Goal: Task Accomplishment & Management: Manage account settings

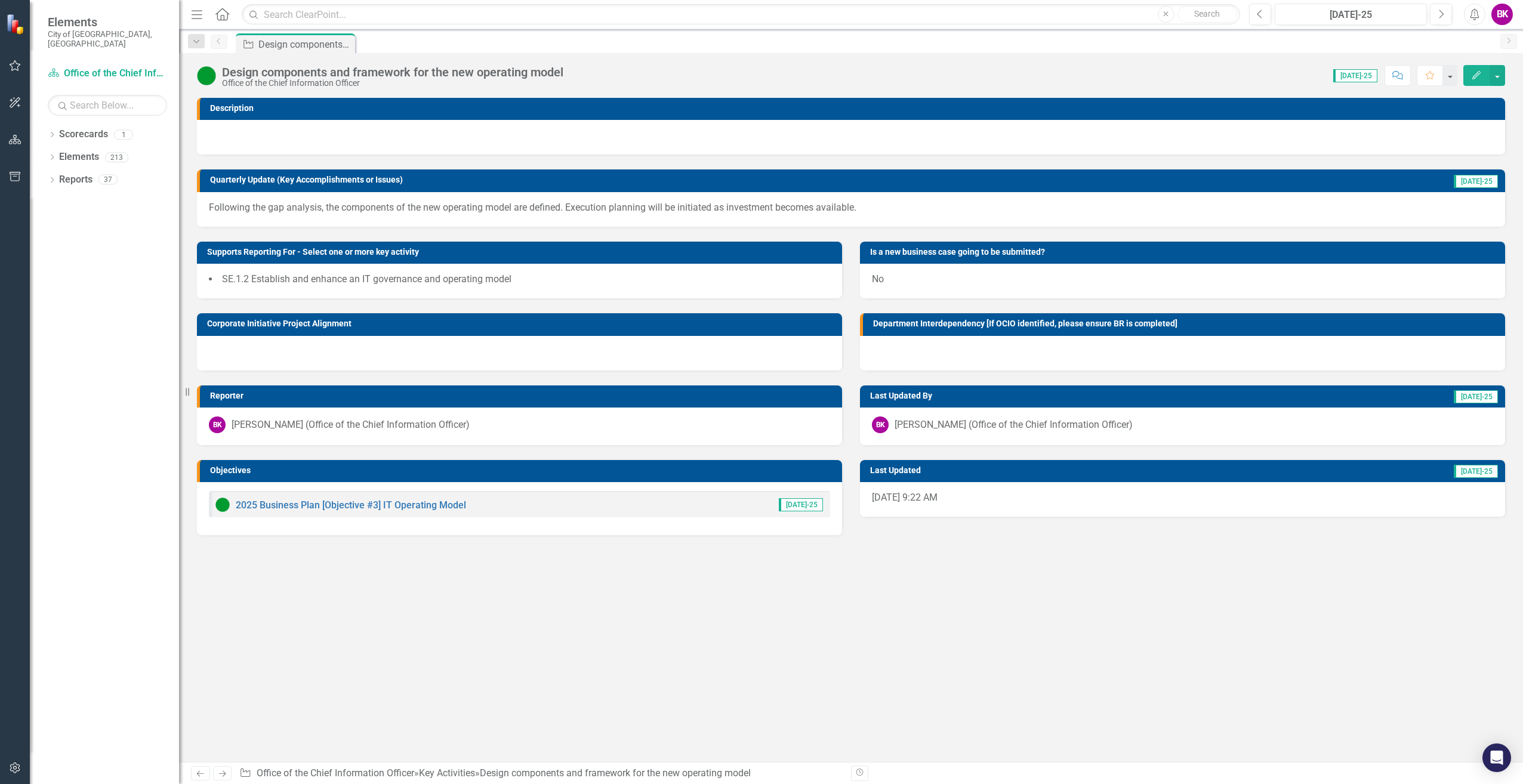
click at [773, 570] on div "Description Quarterly Update (Key Accomplishments or Issues) [DATE]-25 Followin…" at bounding box center [851, 429] width 1344 height 664
click at [525, 517] on div "2025 Business Plan [Objective #3] IT Operating Model [DATE]-25" at bounding box center [519, 504] width 621 height 26
click at [620, 527] on div "2025 Business Plan [Objective #3] IT Operating Model [DATE]-25" at bounding box center [519, 509] width 645 height 53
click at [1477, 77] on icon "Edit" at bounding box center [1477, 75] width 11 height 8
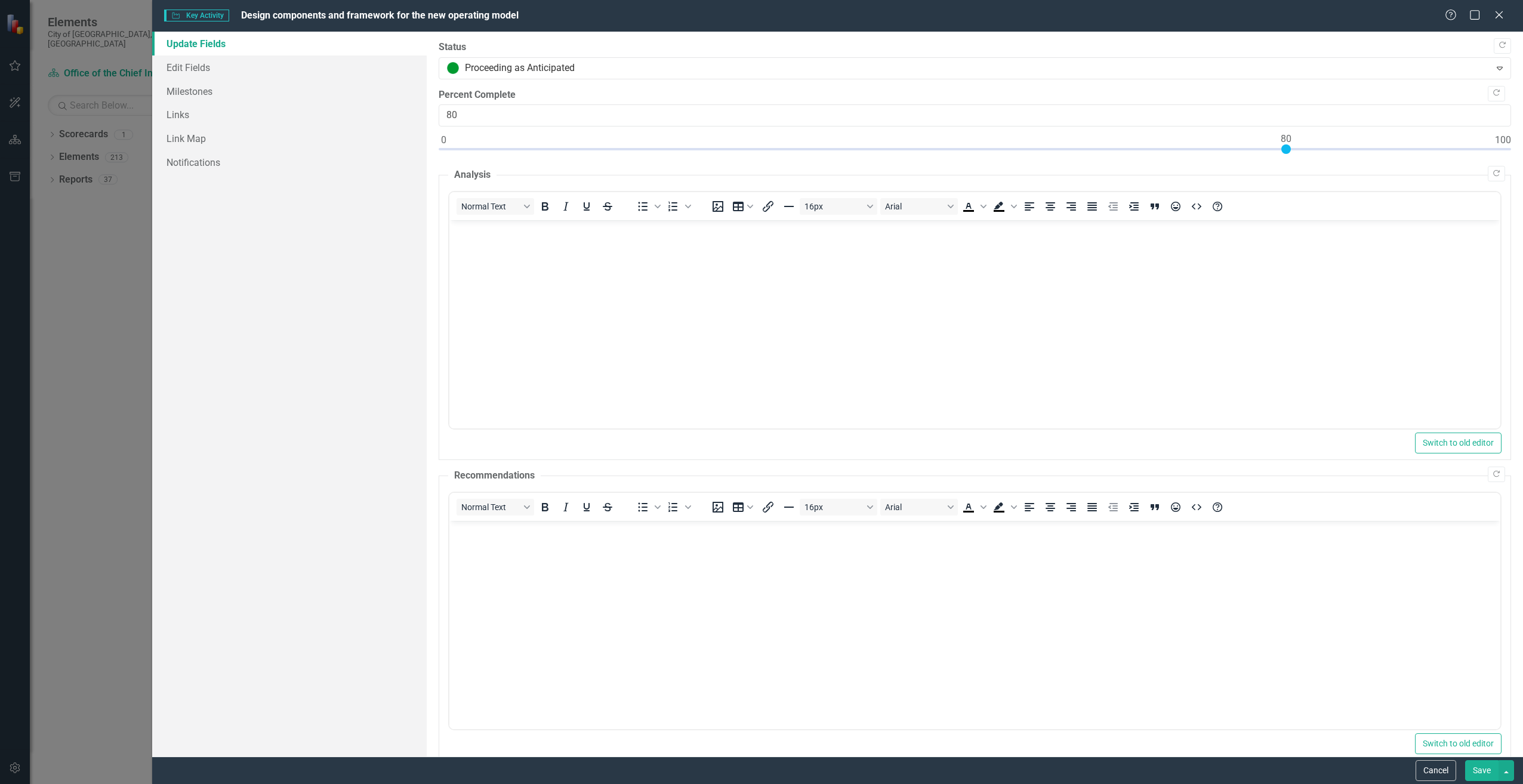
click at [200, 354] on div "Update Fields Edit Fields Milestones Links Link Map Notifications" at bounding box center [288, 394] width 274 height 725
click at [1499, 14] on icon "Close" at bounding box center [1499, 14] width 15 height 12
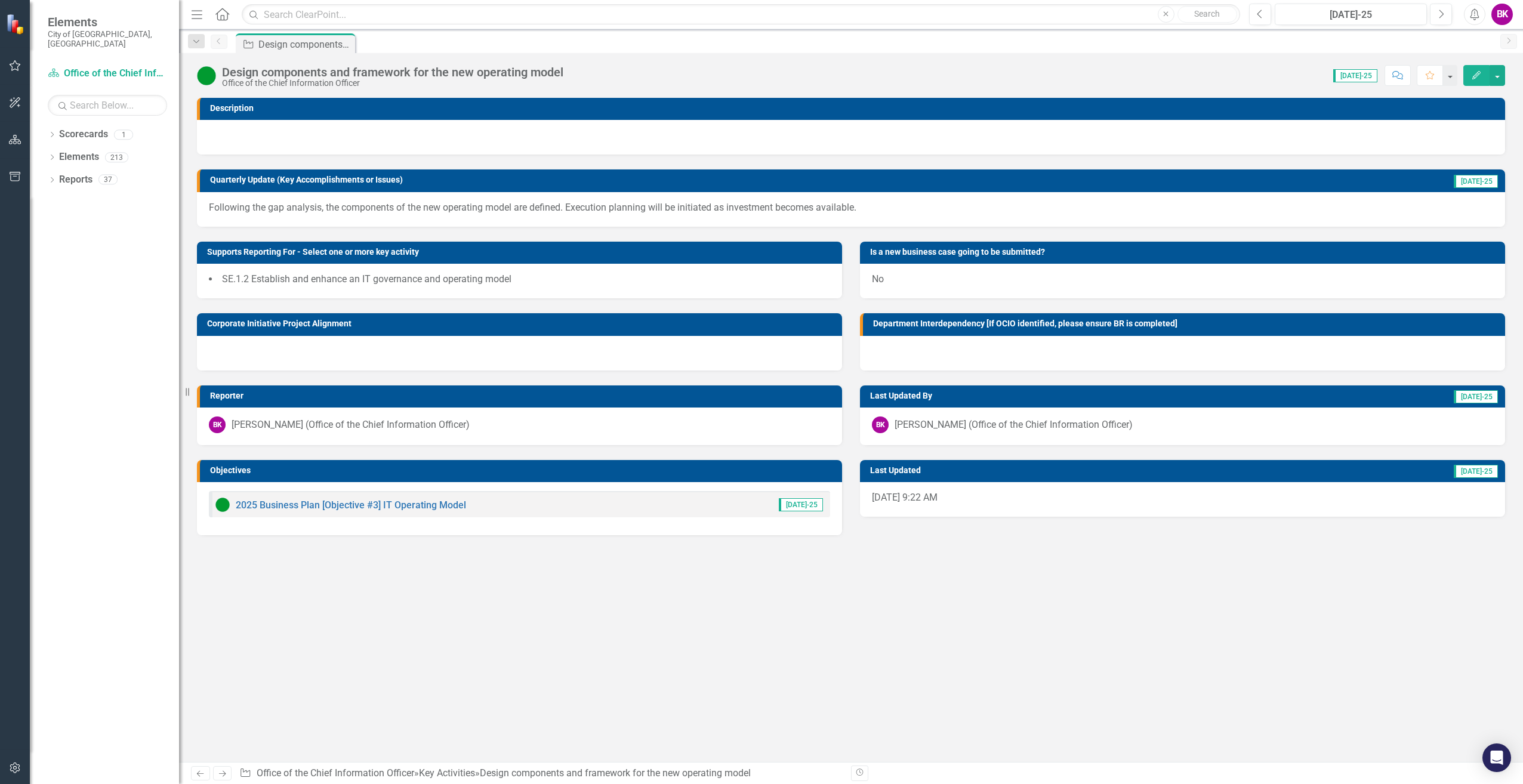
click at [118, 219] on div "Dropdown Scorecards 1 Office of the Chief Information Officer Dropdown Elements…" at bounding box center [104, 454] width 149 height 659
click at [57, 127] on div "Dropdown Scorecards 1" at bounding box center [113, 135] width 131 height 23
click at [57, 125] on div "Dropdown Scorecards 1" at bounding box center [113, 135] width 131 height 23
click at [84, 151] on link "Elements" at bounding box center [79, 157] width 40 height 14
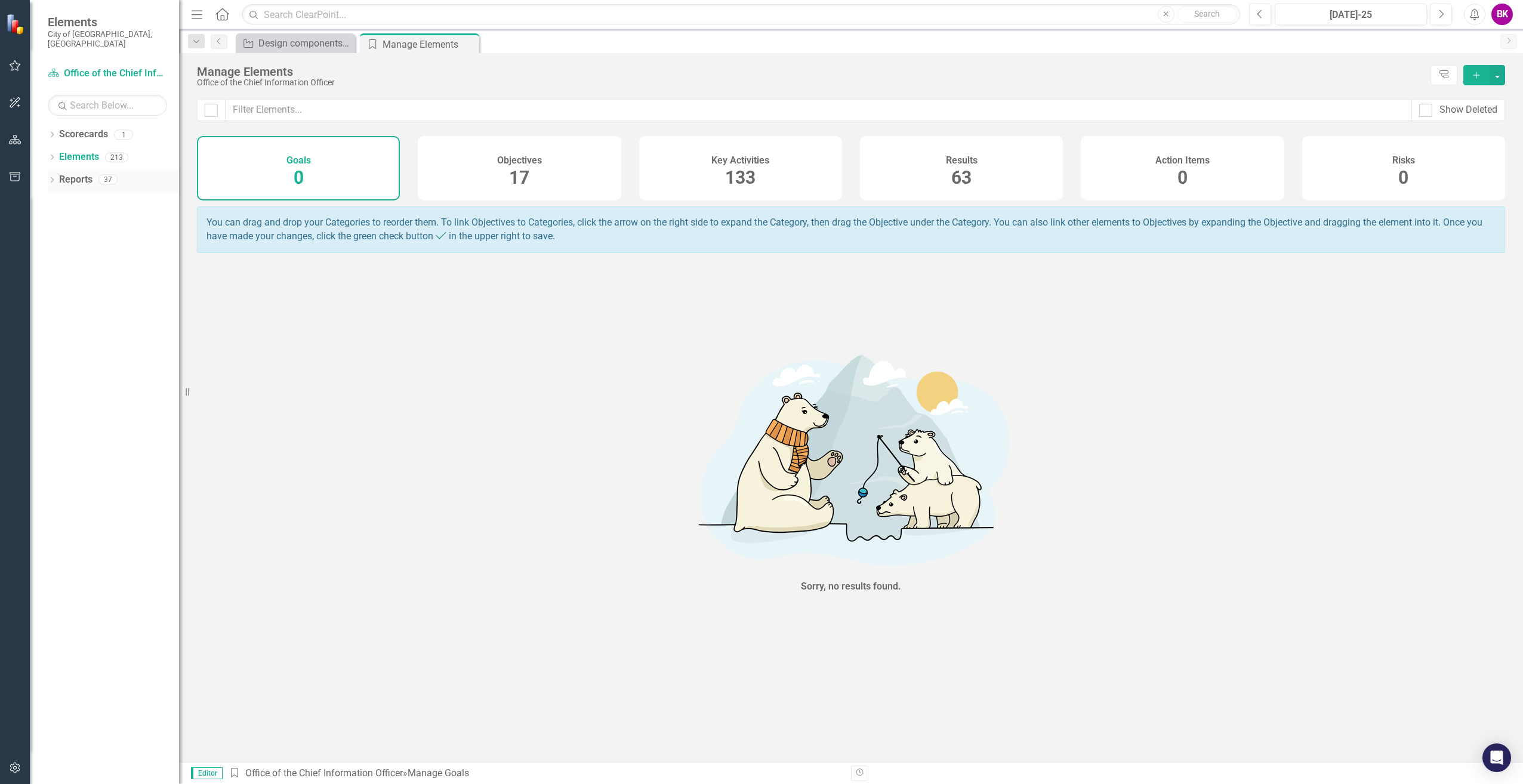
click at [71, 174] on link "Reports" at bounding box center [75, 180] width 33 height 14
click at [91, 127] on link "Scorecards" at bounding box center [83, 134] width 49 height 14
click at [90, 256] on div "Dropdown Scorecards 1 Office of the Chief Information Officer Dropdown Elements…" at bounding box center [104, 454] width 149 height 659
click at [86, 127] on link "Scorecards" at bounding box center [83, 134] width 49 height 14
click at [83, 95] on input "text" at bounding box center [107, 105] width 119 height 21
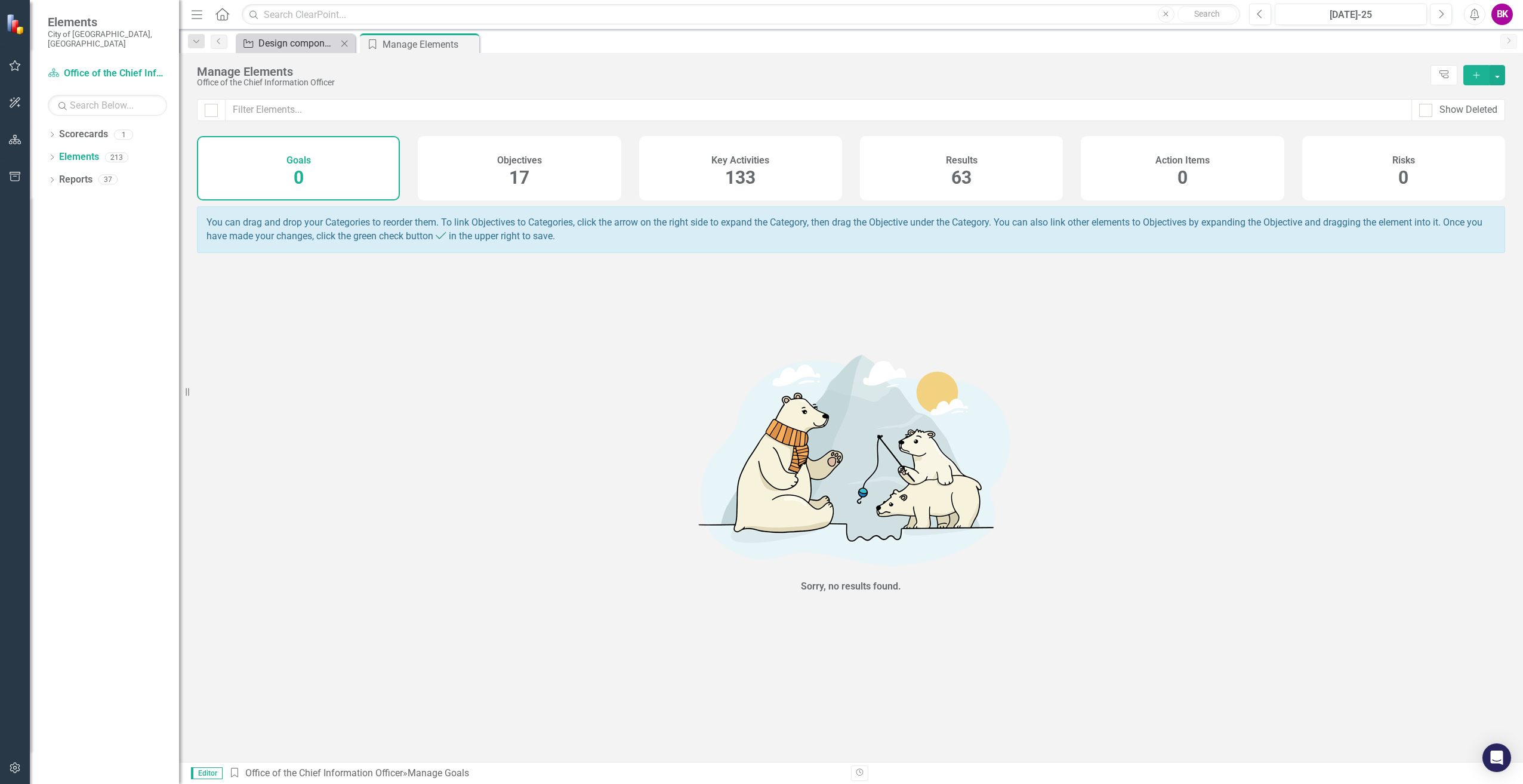
click at [294, 42] on div "Design components and framework for the new operating model" at bounding box center [297, 43] width 79 height 15
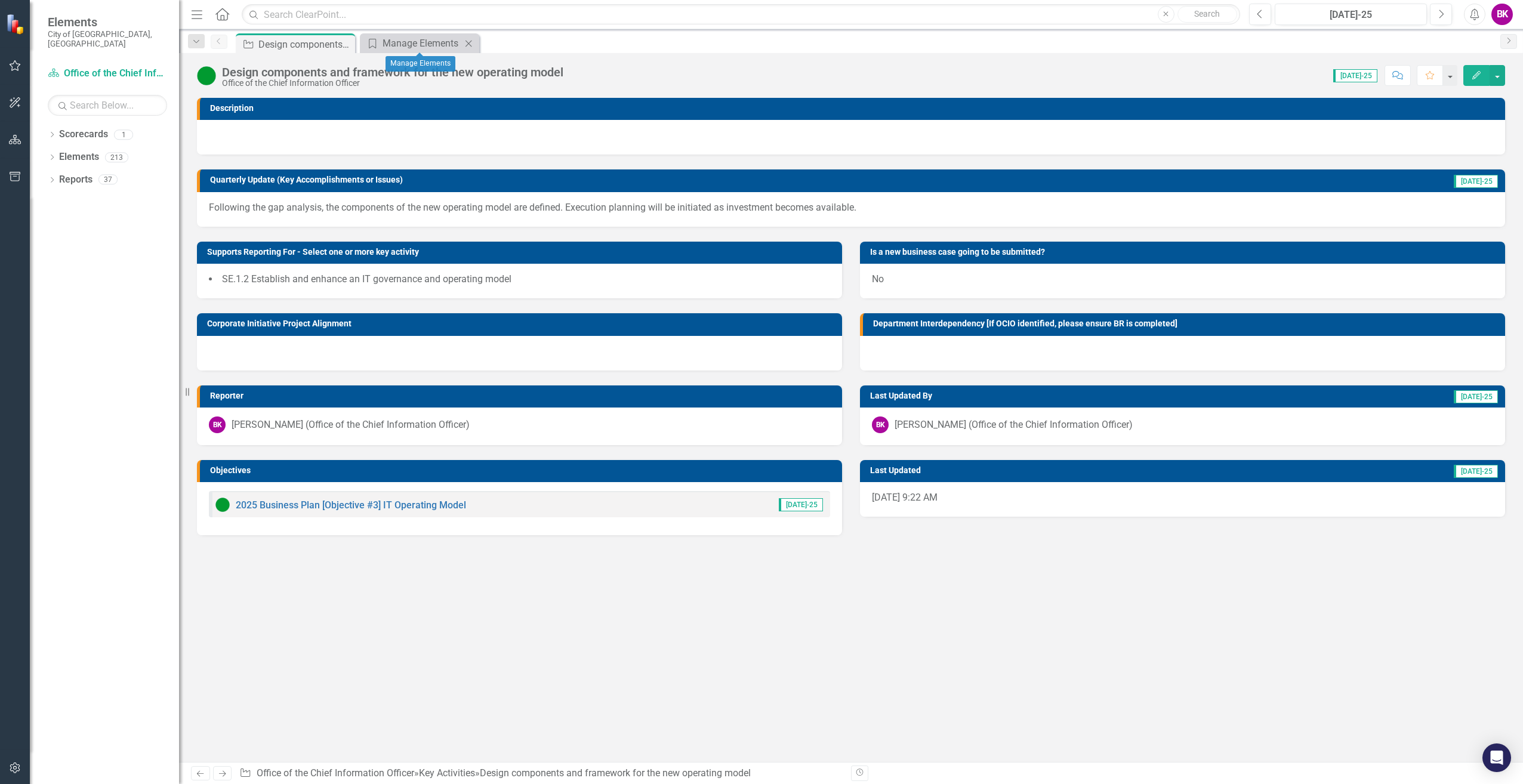
click at [472, 42] on icon "Close" at bounding box center [468, 43] width 12 height 10
click at [456, 575] on div "Description Quarterly Update (Key Accomplishments or Issues) [DATE]-25 Followin…" at bounding box center [851, 429] width 1344 height 664
click at [394, 668] on div "Description Quarterly Update (Key Accomplishments or Issues) [DATE]-25 Followin…" at bounding box center [851, 429] width 1344 height 664
